Goal: Check status: Check status

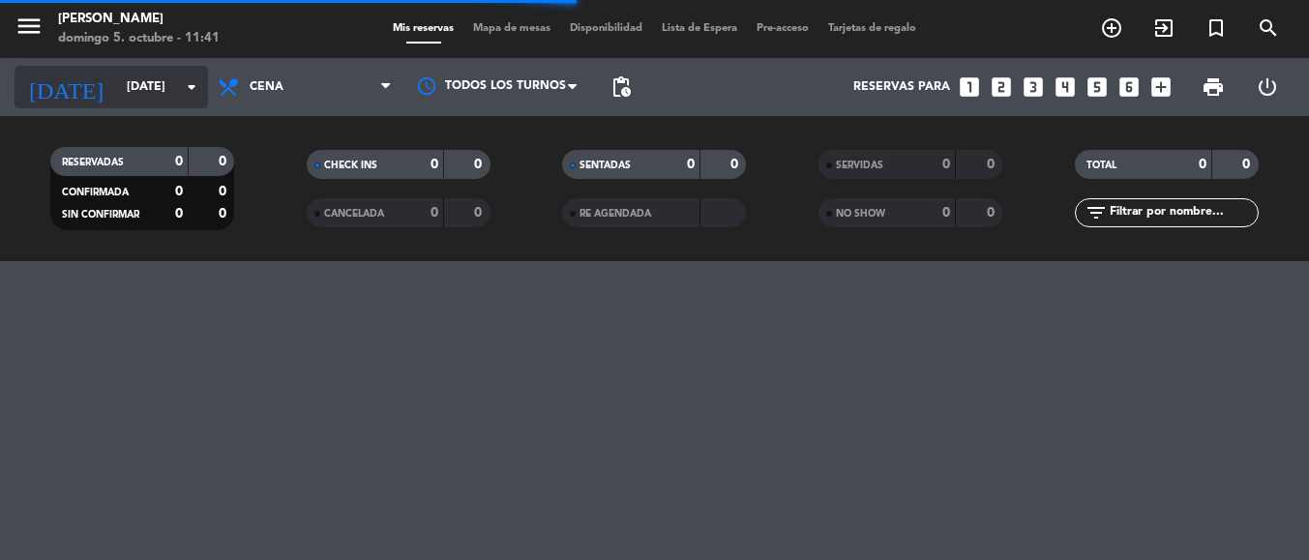
click at [192, 85] on icon "arrow_drop_down" at bounding box center [191, 86] width 23 height 23
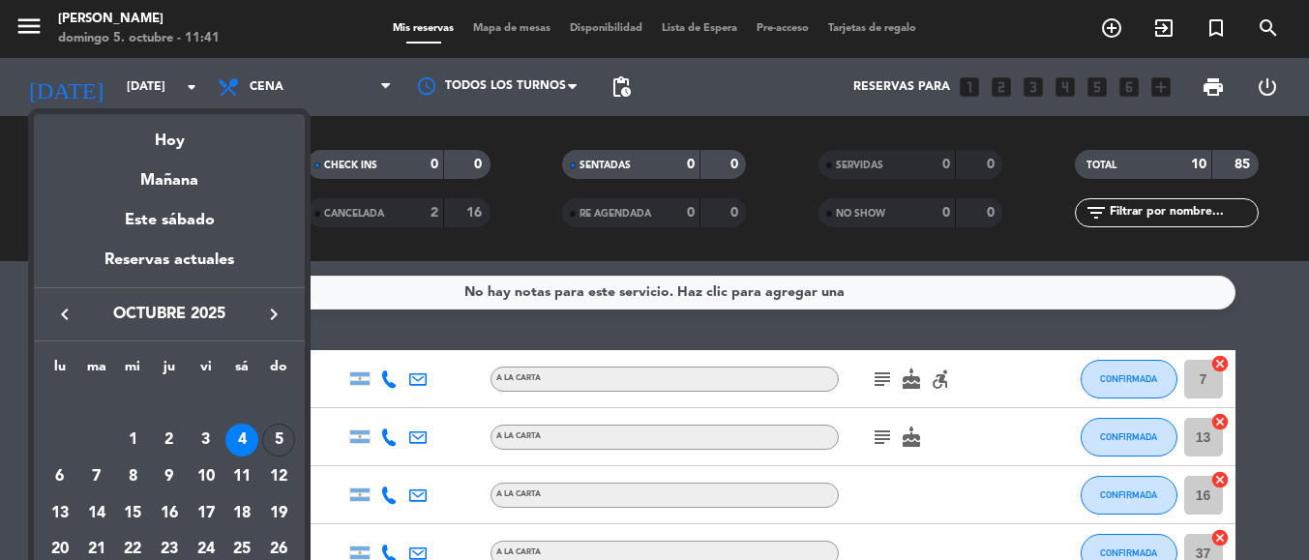
click at [284, 440] on div "5" at bounding box center [278, 440] width 33 height 33
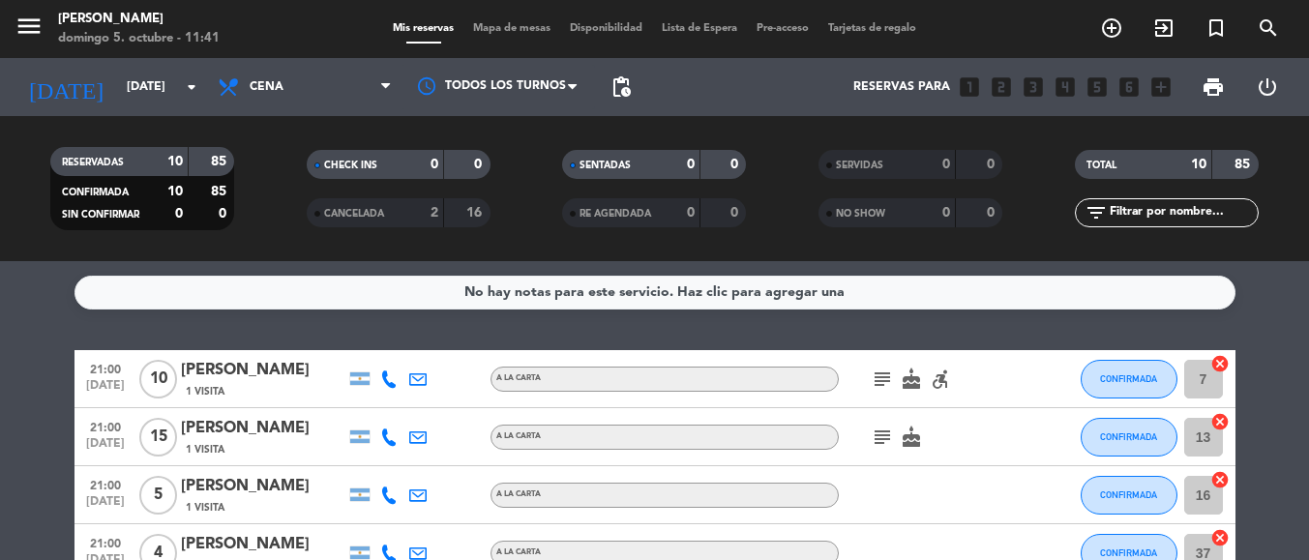
type input "[DATE]"
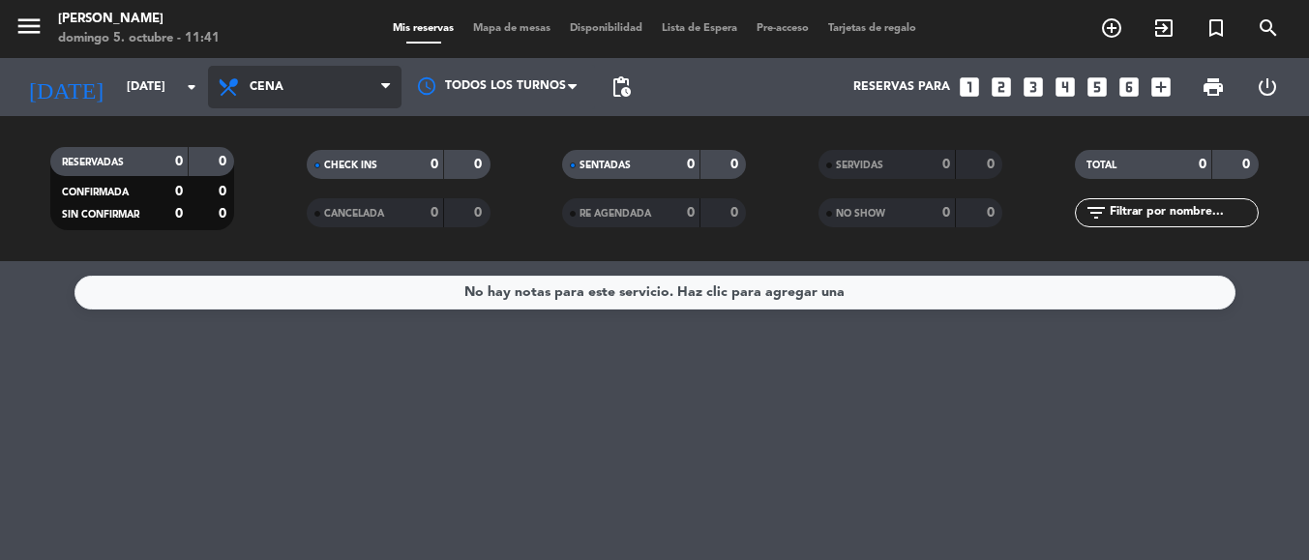
click at [349, 93] on span "Cena" at bounding box center [304, 87] width 193 height 43
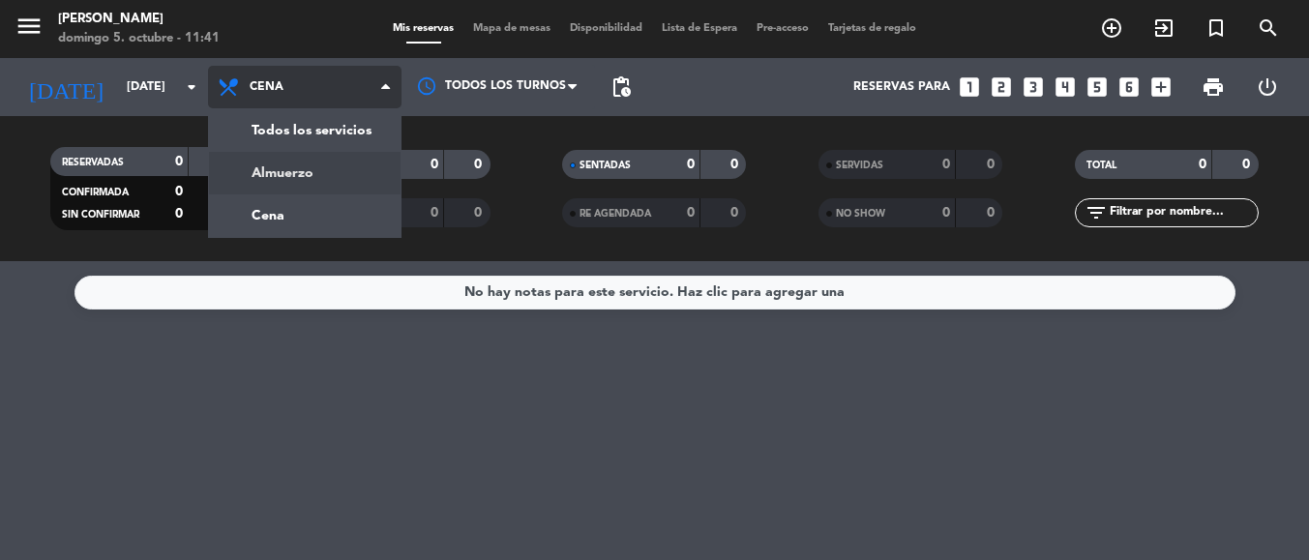
click at [342, 174] on div "menu [PERSON_NAME][DATE] 5. octubre - 11:41 Mis reservas Mapa de mesas Disponib…" at bounding box center [654, 130] width 1309 height 261
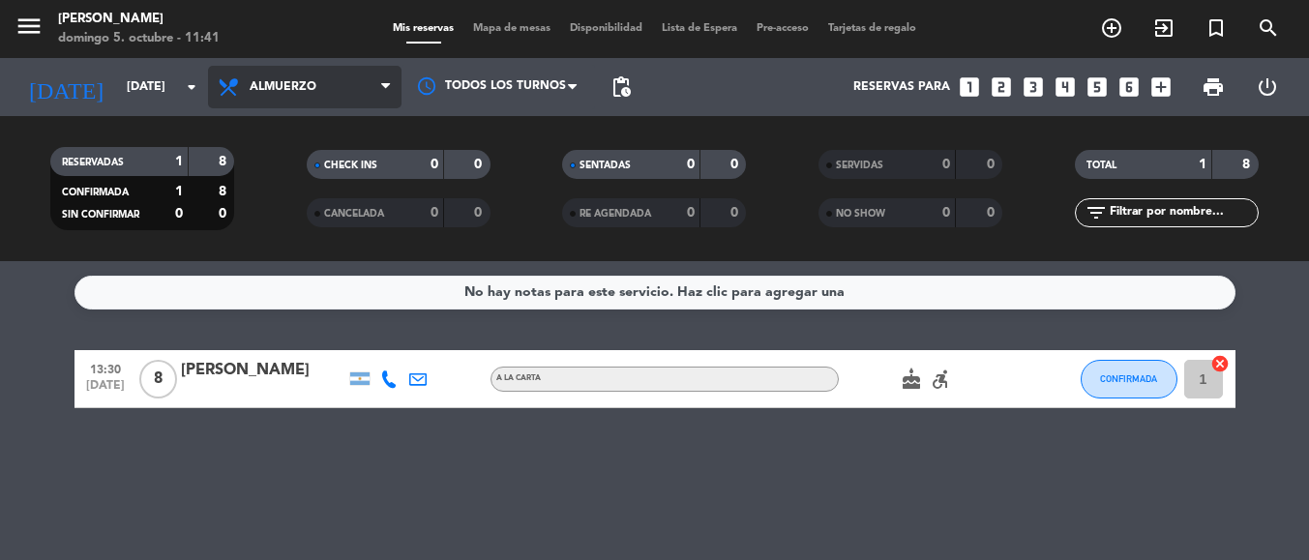
click at [349, 87] on span "Almuerzo" at bounding box center [304, 87] width 193 height 43
click at [338, 221] on div "menu [PERSON_NAME][DATE] 5. octubre - 11:41 Mis reservas Mapa de mesas Disponib…" at bounding box center [654, 130] width 1309 height 261
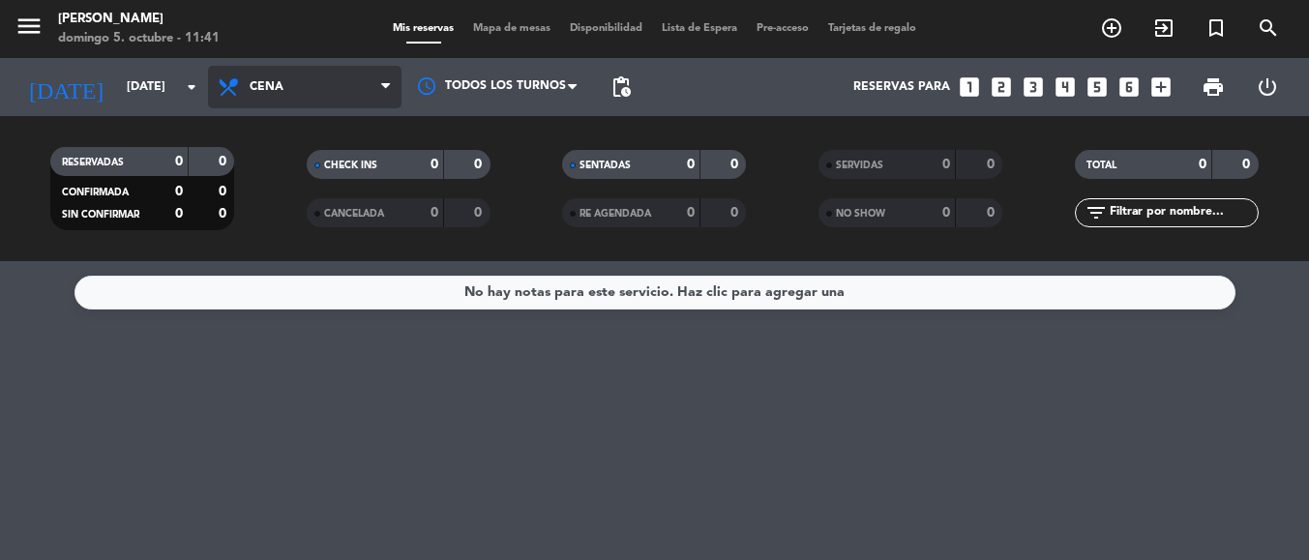
click at [309, 80] on span "Cena" at bounding box center [304, 87] width 193 height 43
click at [318, 169] on div "menu [PERSON_NAME][DATE] 5. octubre - 11:41 Mis reservas Mapa de mesas Disponib…" at bounding box center [654, 130] width 1309 height 261
